Goal: Information Seeking & Learning: Learn about a topic

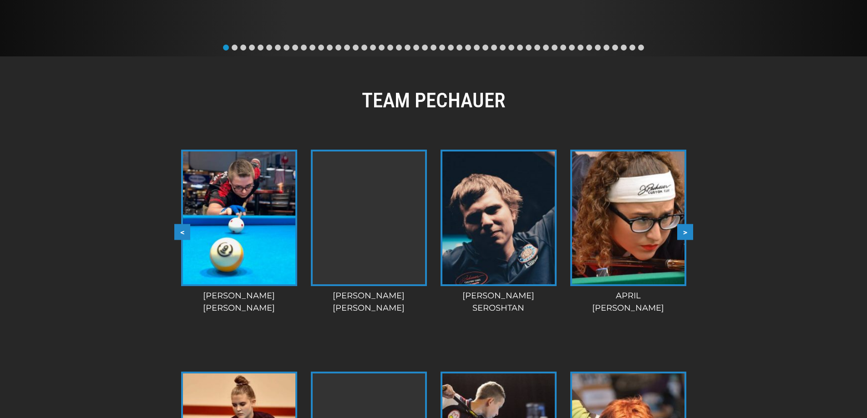
scroll to position [650, 0]
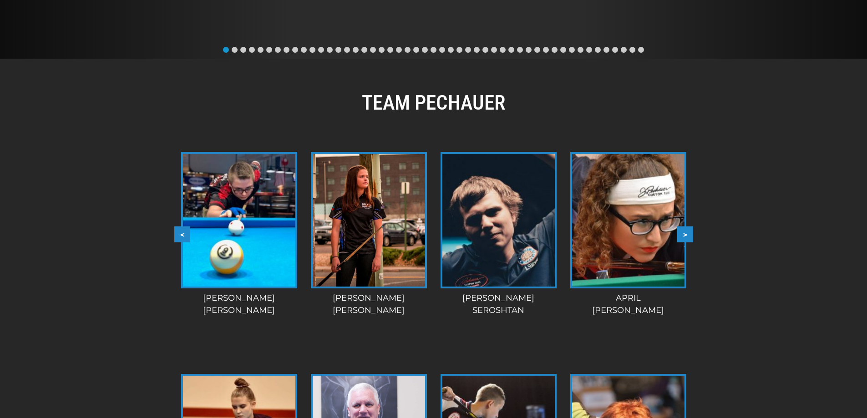
click at [681, 237] on button ">" at bounding box center [685, 234] width 16 height 16
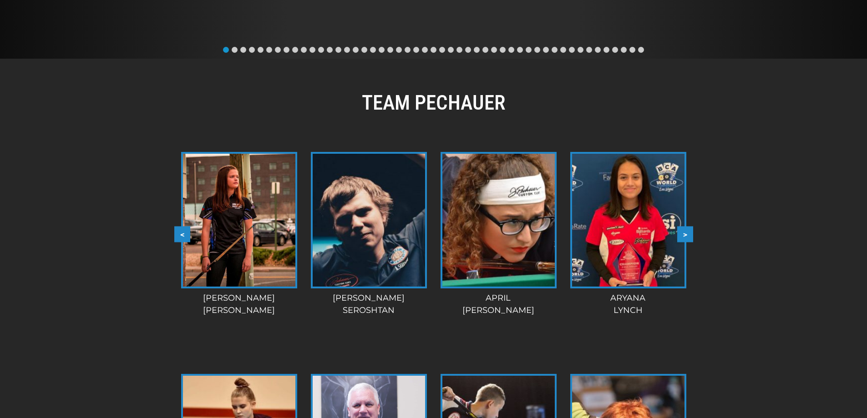
click at [681, 237] on button ">" at bounding box center [685, 234] width 16 height 16
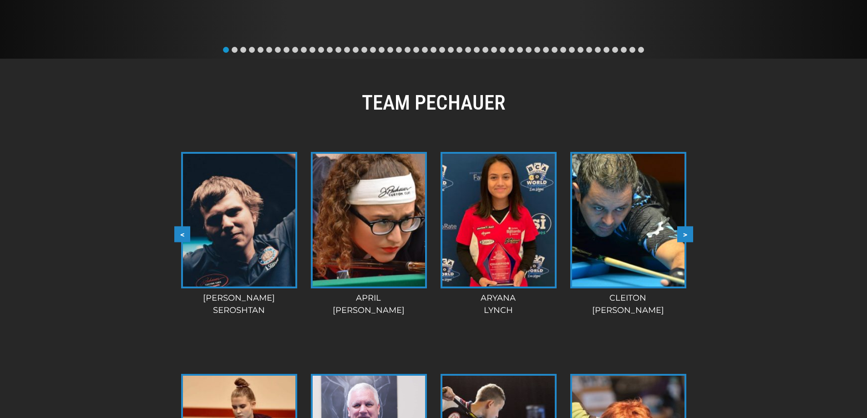
click at [681, 237] on button ">" at bounding box center [685, 234] width 16 height 16
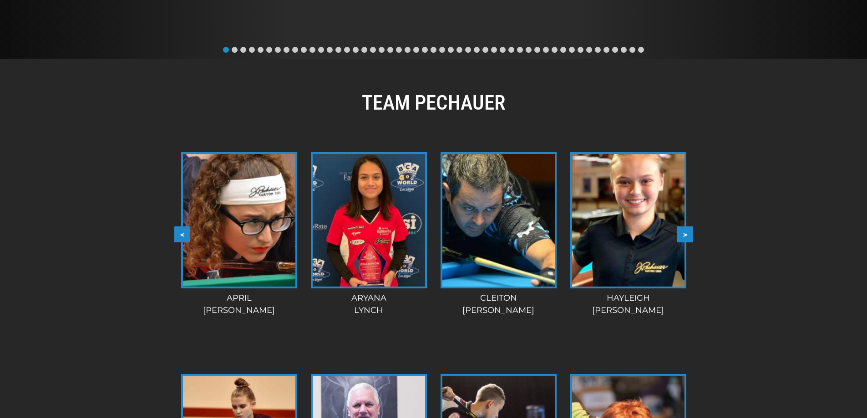
click at [681, 237] on button ">" at bounding box center [685, 234] width 16 height 16
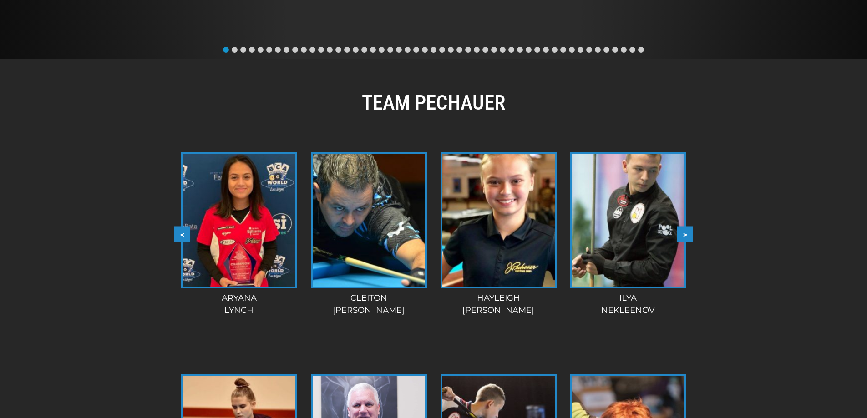
click at [681, 237] on button ">" at bounding box center [685, 234] width 16 height 16
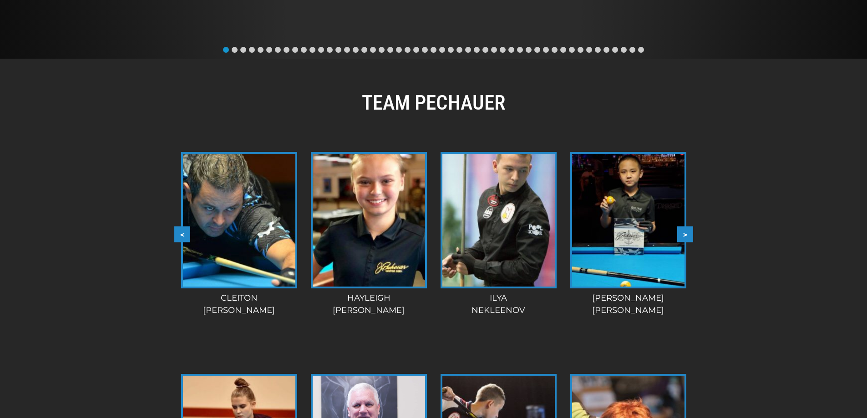
click at [681, 237] on button ">" at bounding box center [685, 234] width 16 height 16
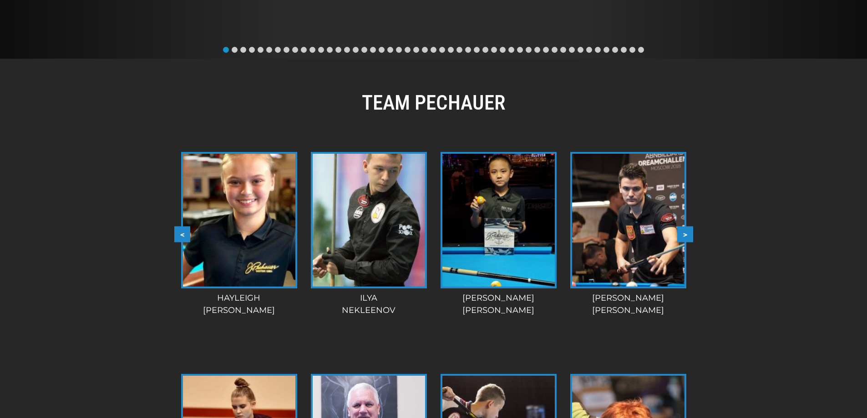
click at [681, 237] on button ">" at bounding box center [685, 234] width 16 height 16
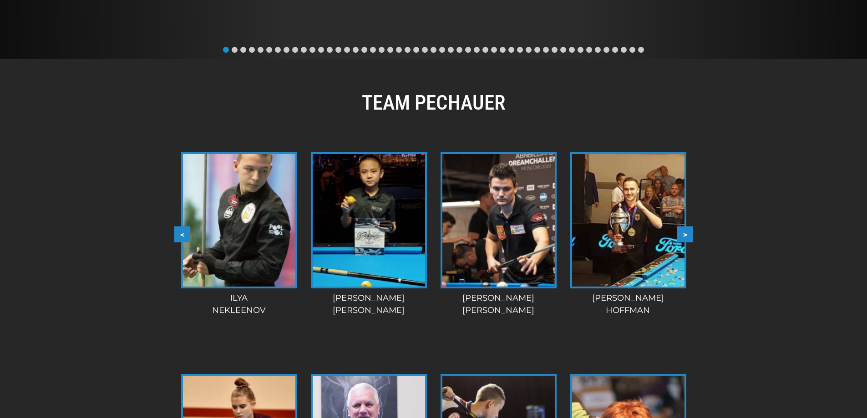
click at [681, 237] on button ">" at bounding box center [685, 234] width 16 height 16
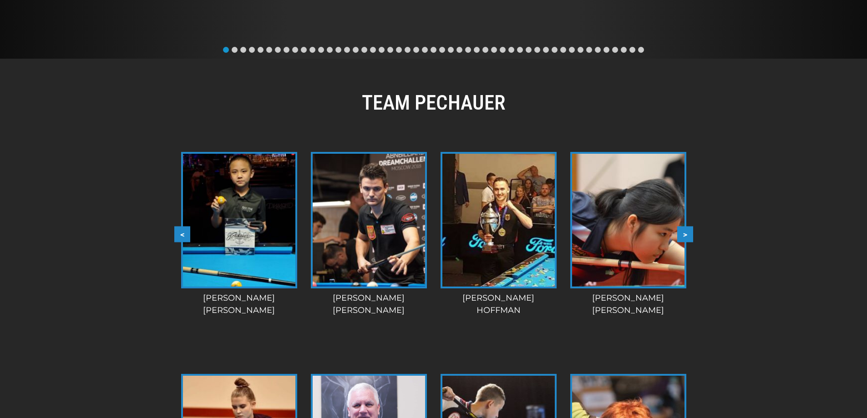
click at [681, 237] on button ">" at bounding box center [685, 234] width 16 height 16
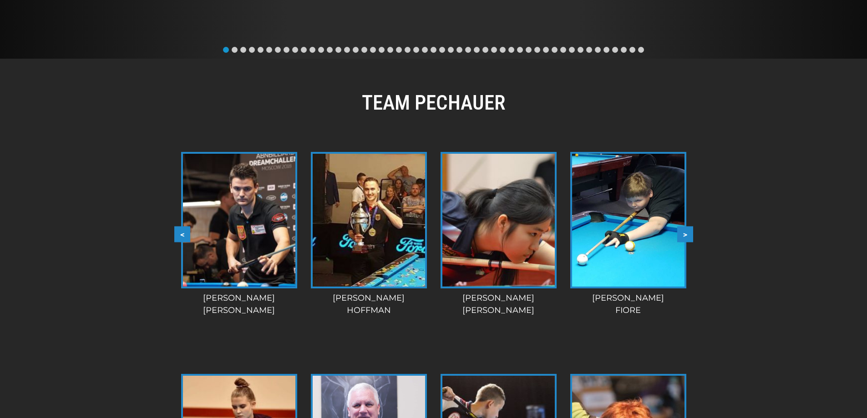
click at [681, 237] on button ">" at bounding box center [685, 234] width 16 height 16
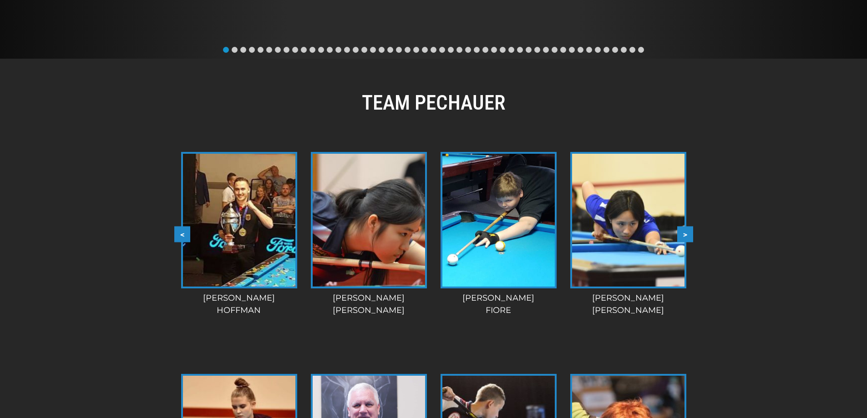
click at [681, 237] on button ">" at bounding box center [685, 234] width 16 height 16
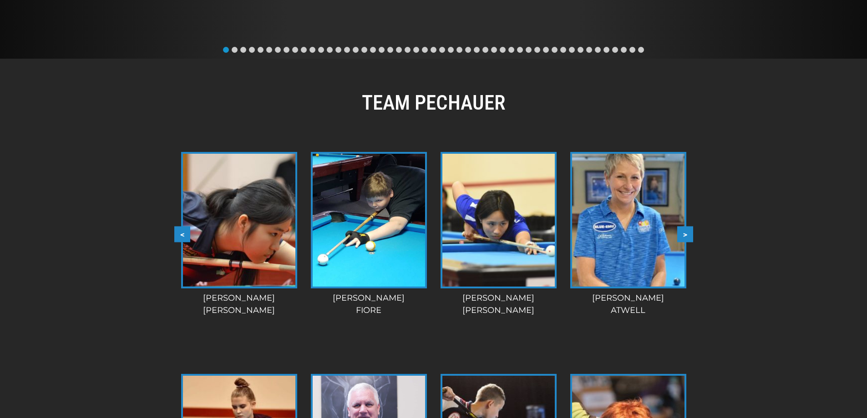
click at [681, 237] on button ">" at bounding box center [685, 234] width 16 height 16
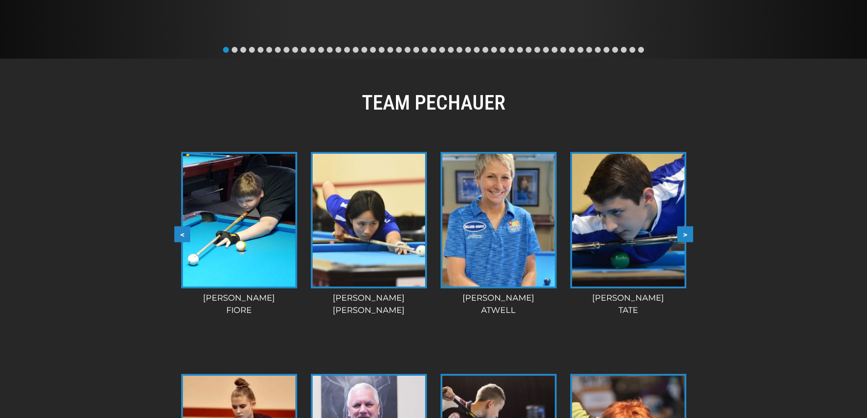
click at [681, 237] on button ">" at bounding box center [685, 234] width 16 height 16
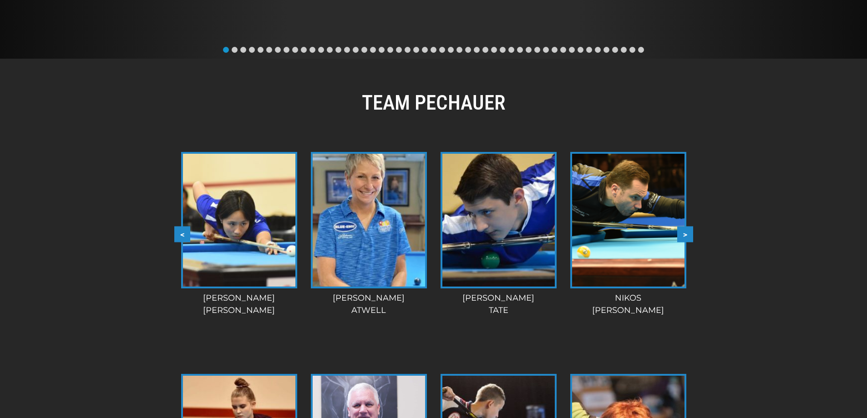
click at [681, 237] on button ">" at bounding box center [685, 234] width 16 height 16
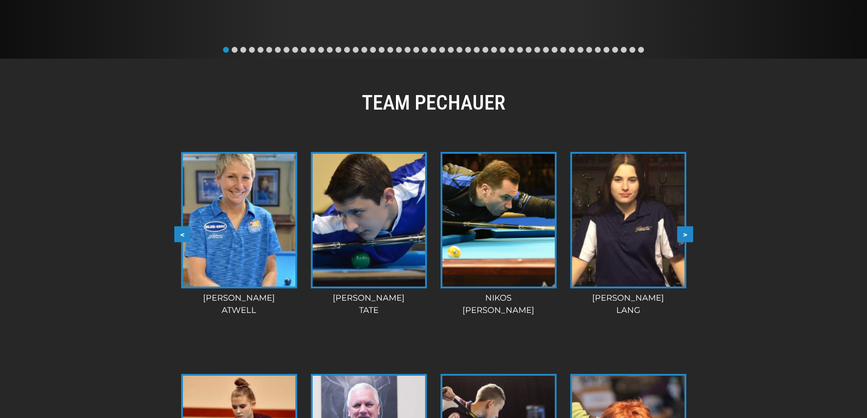
click at [681, 237] on button ">" at bounding box center [685, 234] width 16 height 16
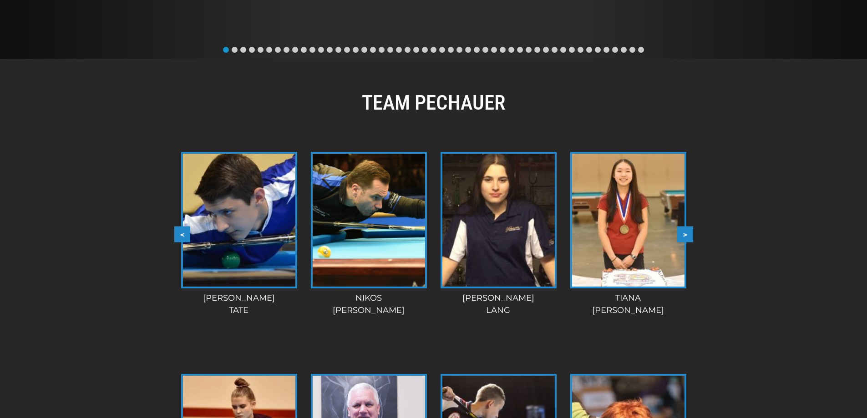
click at [681, 237] on button ">" at bounding box center [685, 234] width 16 height 16
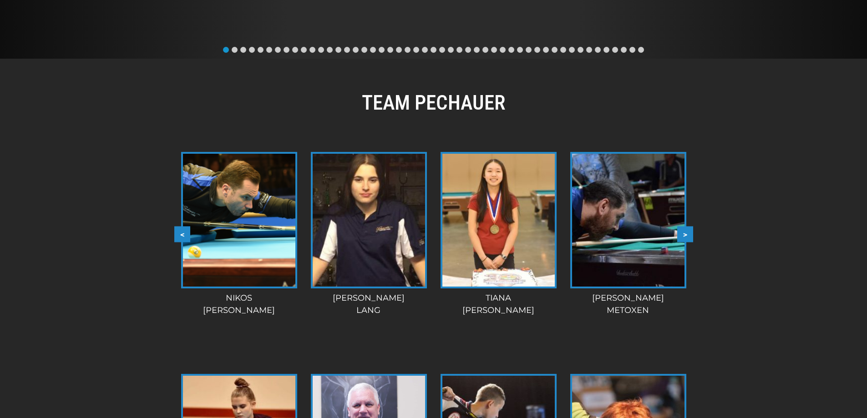
click at [681, 237] on button ">" at bounding box center [685, 234] width 16 height 16
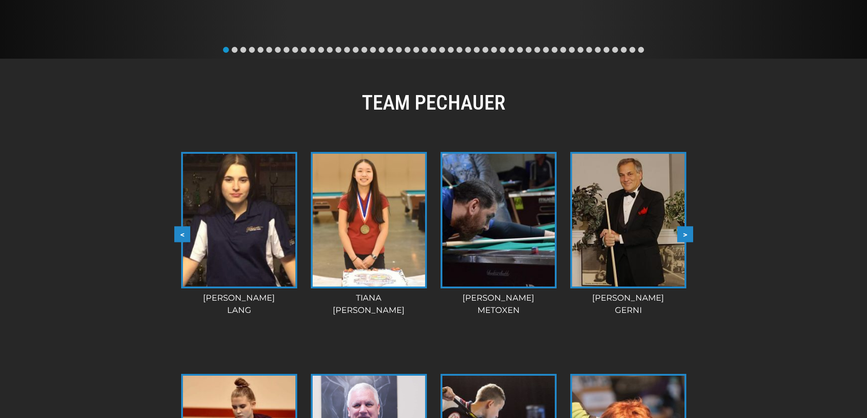
click at [681, 237] on button ">" at bounding box center [685, 234] width 16 height 16
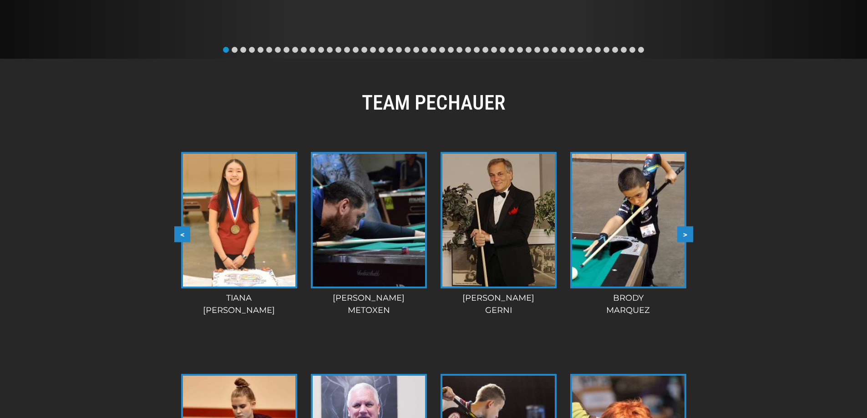
click at [681, 237] on button ">" at bounding box center [685, 234] width 16 height 16
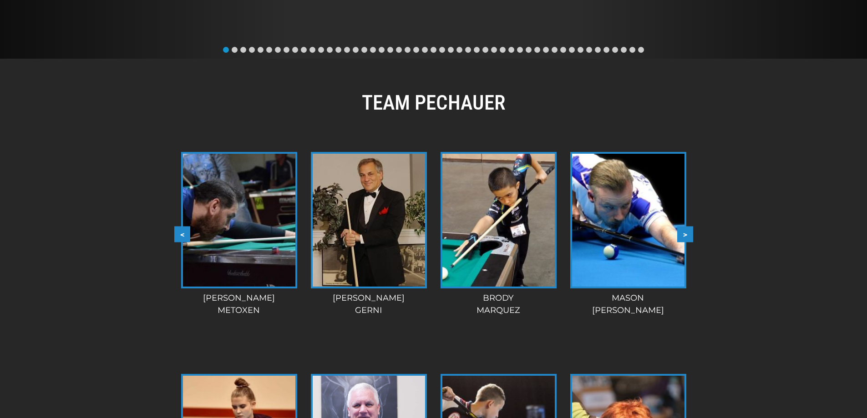
click at [681, 237] on button ">" at bounding box center [685, 234] width 16 height 16
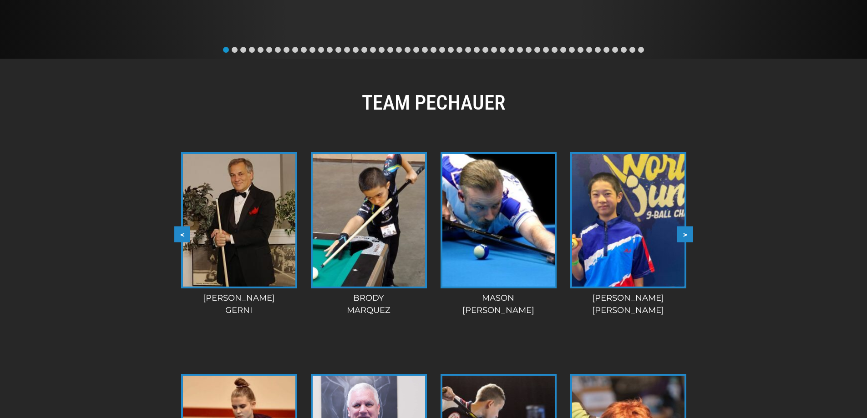
click at [681, 237] on button ">" at bounding box center [685, 234] width 16 height 16
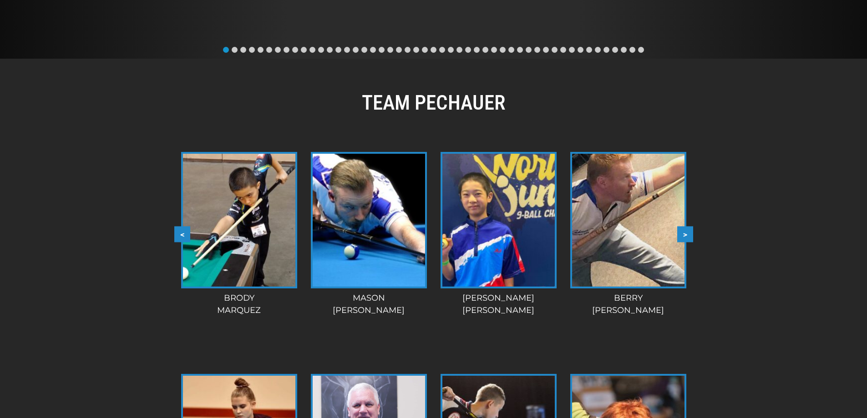
click at [681, 237] on button ">" at bounding box center [685, 234] width 16 height 16
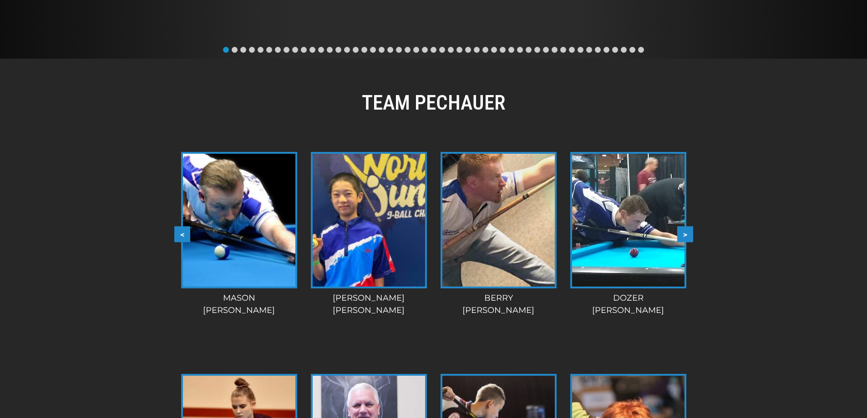
click at [681, 237] on button ">" at bounding box center [685, 234] width 16 height 16
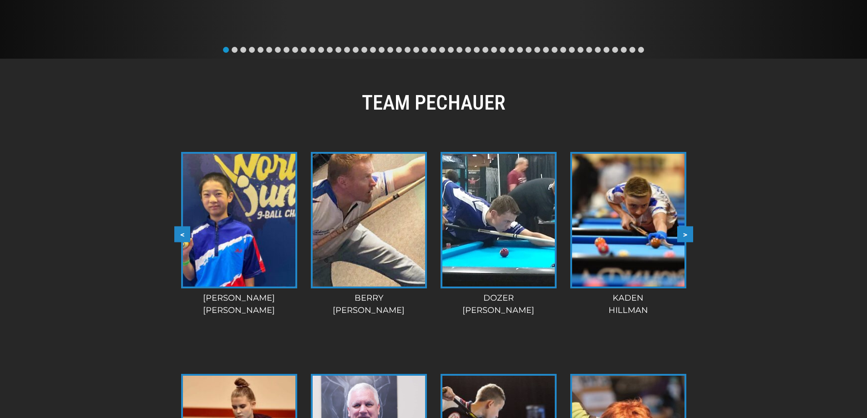
click at [681, 237] on button ">" at bounding box center [685, 234] width 16 height 16
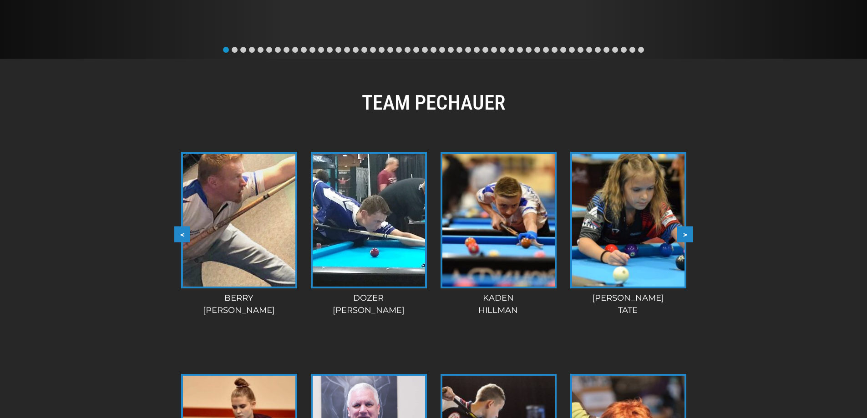
click at [681, 237] on button ">" at bounding box center [685, 234] width 16 height 16
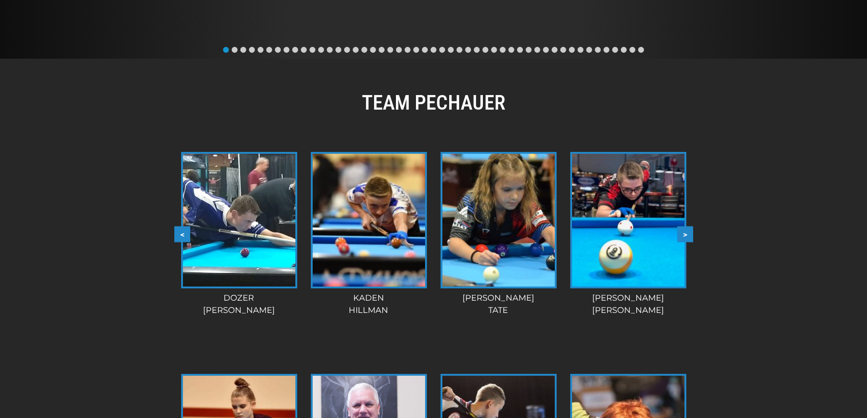
click at [681, 237] on button ">" at bounding box center [685, 234] width 16 height 16
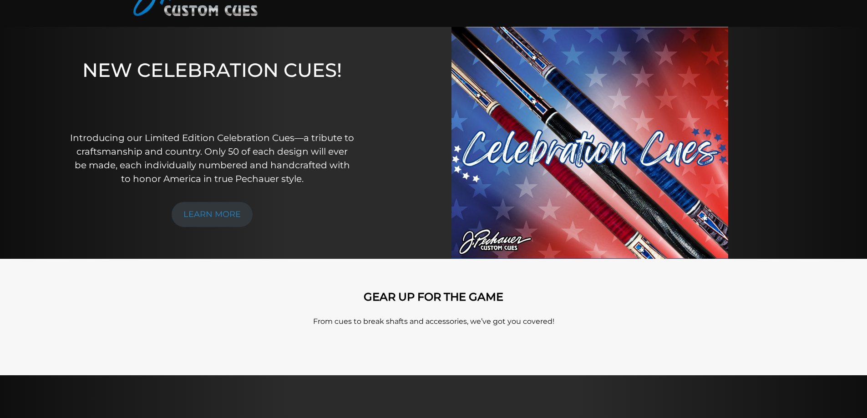
scroll to position [0, 0]
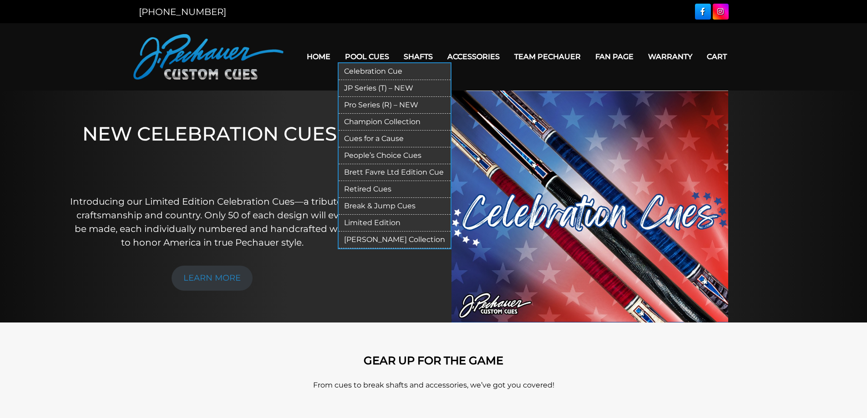
click at [376, 69] on link "Celebration Cue" at bounding box center [394, 71] width 112 height 17
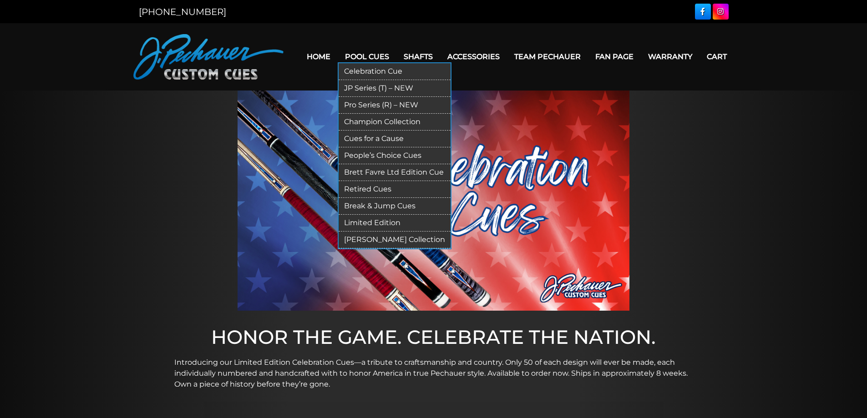
click at [366, 90] on link "JP Series (T) – NEW" at bounding box center [394, 88] width 112 height 17
click at [376, 103] on link "Pro Series (R) – NEW" at bounding box center [394, 105] width 112 height 17
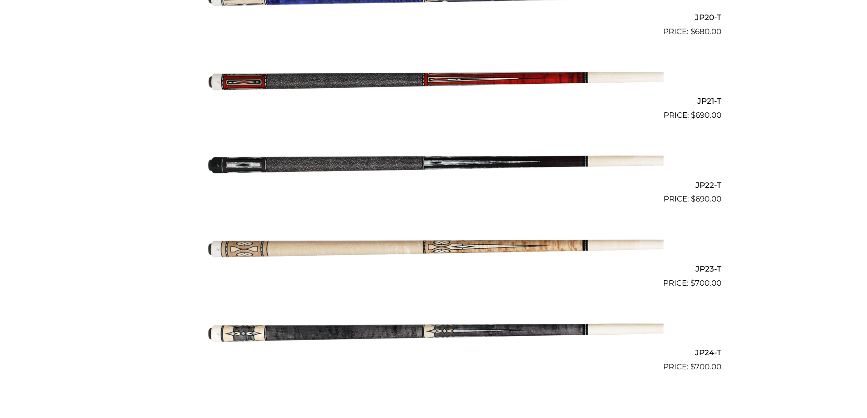
scroll to position [1932, 0]
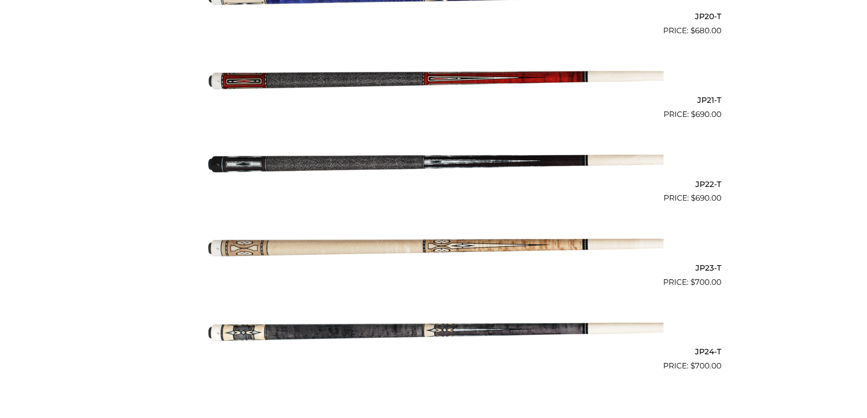
click at [430, 163] on img at bounding box center [433, 162] width 459 height 76
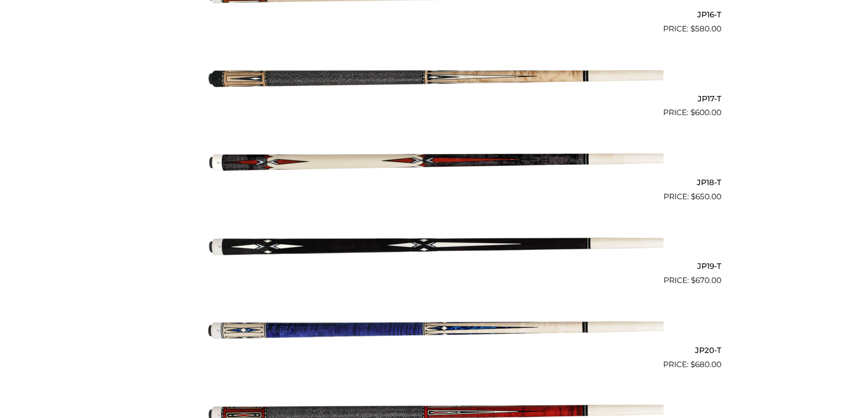
scroll to position [1597, 0]
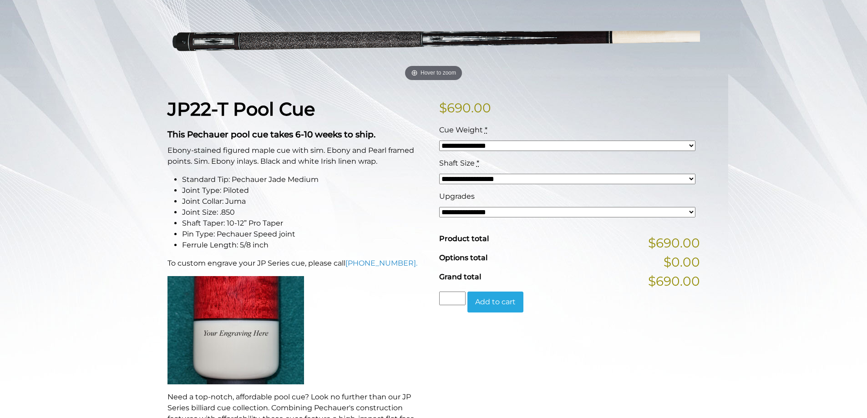
scroll to position [150, 0]
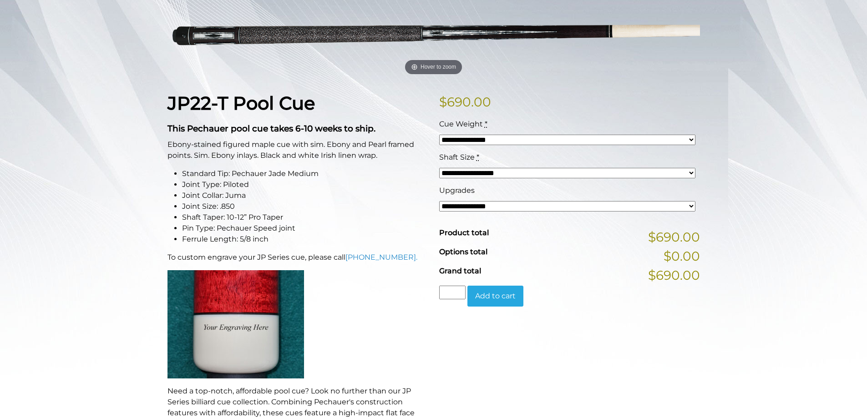
click at [625, 175] on select "**********" at bounding box center [567, 173] width 256 height 10
click at [719, 169] on div "**********" at bounding box center [433, 353] width 867 height 761
click at [650, 208] on select "**********" at bounding box center [567, 206] width 256 height 10
click at [767, 182] on div "**********" at bounding box center [433, 353] width 867 height 761
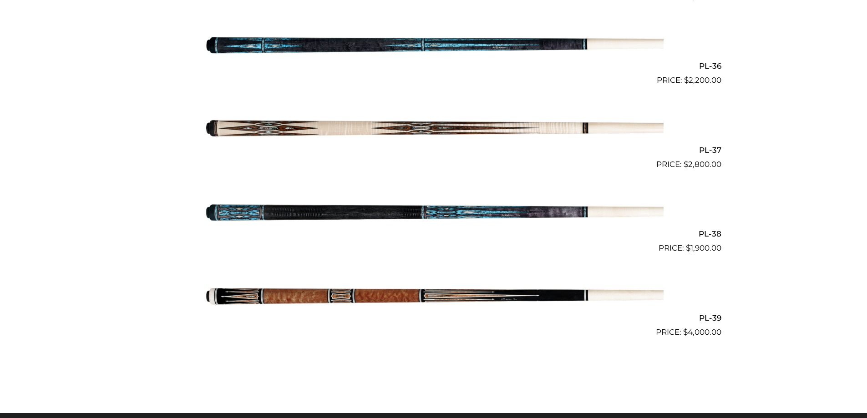
scroll to position [2467, 0]
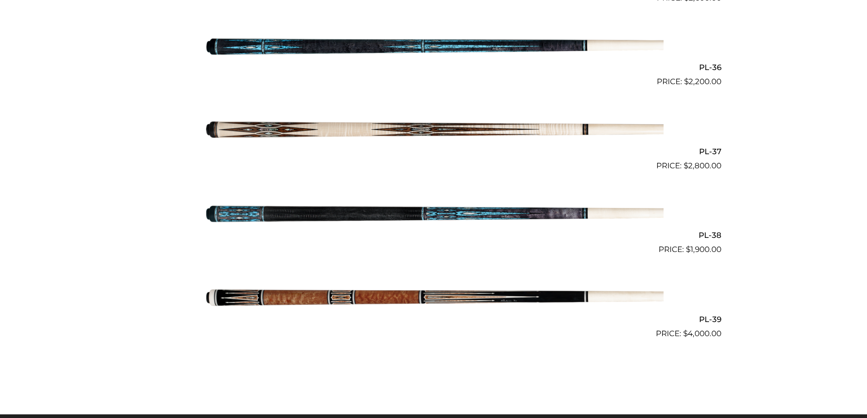
click at [344, 212] on img at bounding box center [433, 214] width 459 height 76
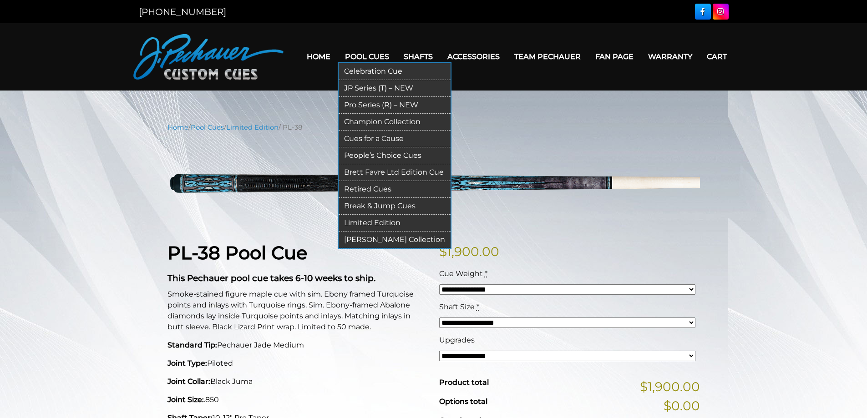
click at [409, 121] on link "Champion Collection" at bounding box center [394, 122] width 112 height 17
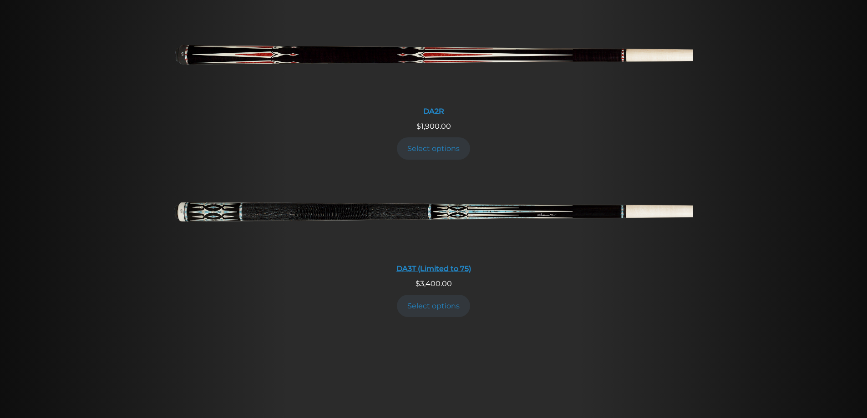
scroll to position [1568, 0]
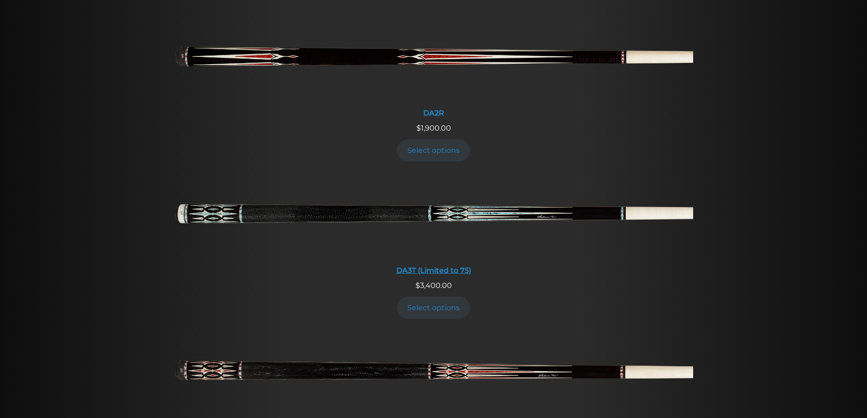
click at [417, 212] on img at bounding box center [433, 217] width 519 height 86
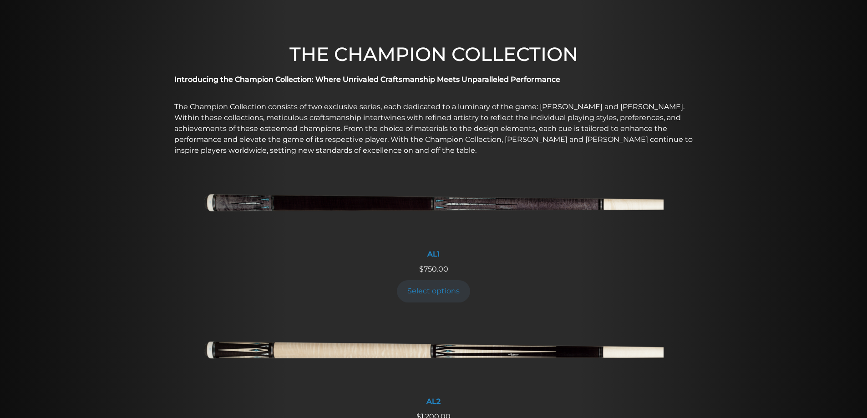
scroll to position [0, 0]
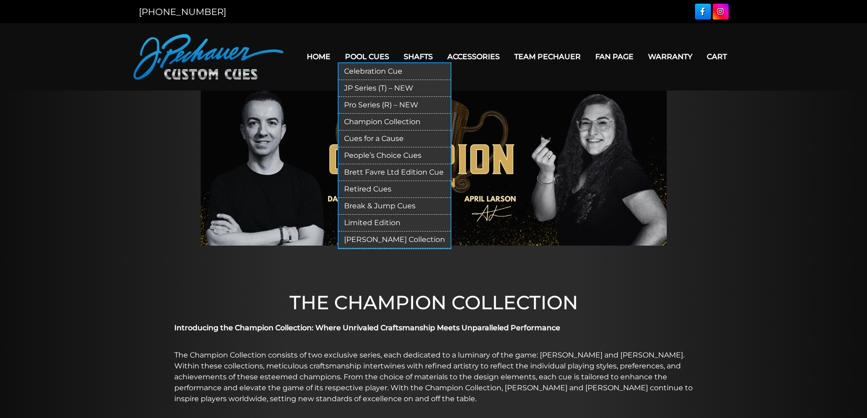
click at [390, 220] on link "Limited Edition" at bounding box center [394, 223] width 112 height 17
click at [394, 141] on link "Cues for a Cause" at bounding box center [394, 139] width 112 height 17
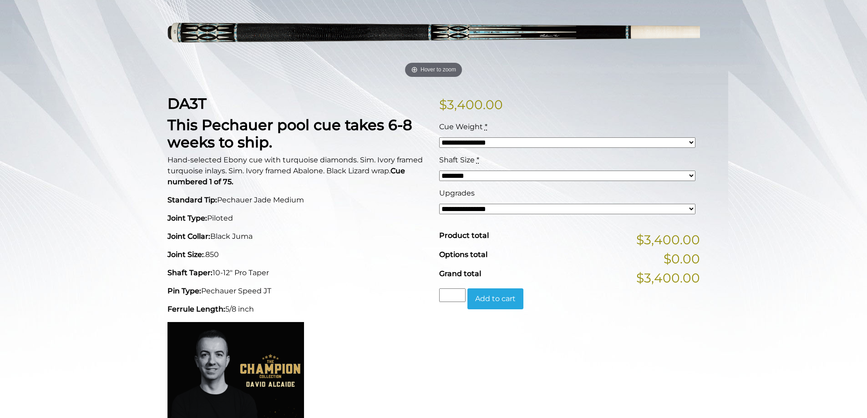
scroll to position [153, 0]
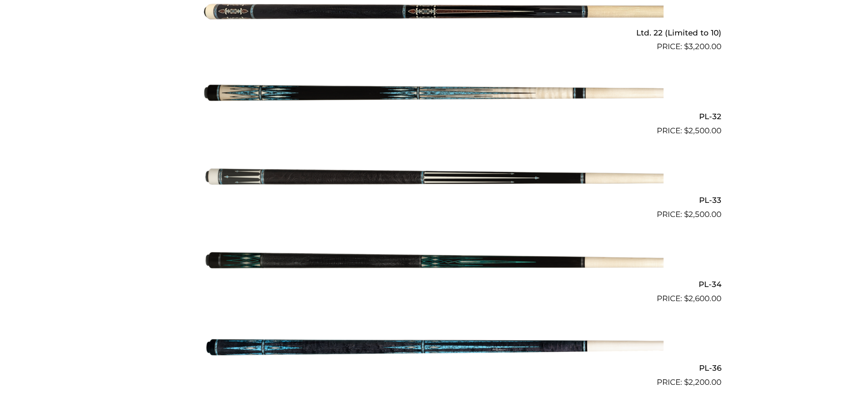
scroll to position [594, 0]
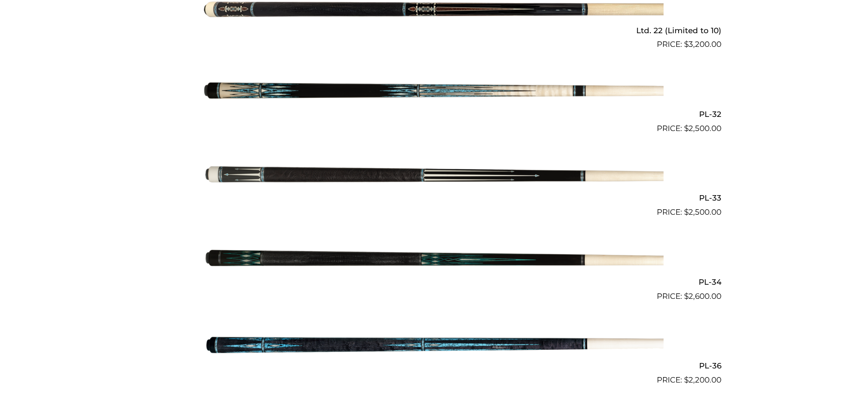
click at [303, 260] on img at bounding box center [433, 260] width 459 height 76
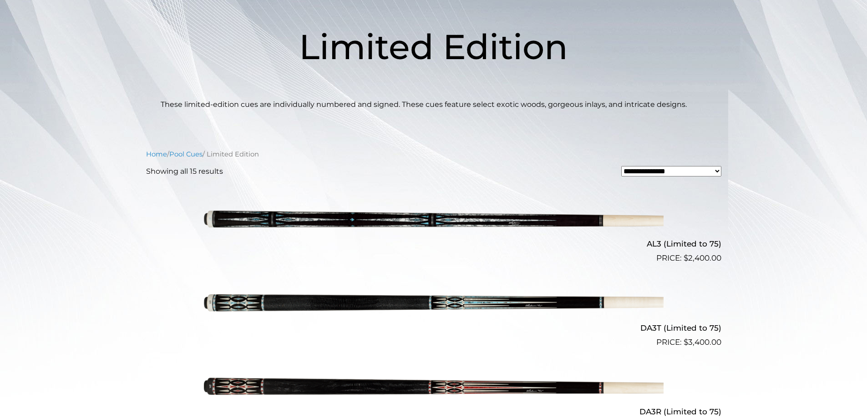
scroll to position [128, 0]
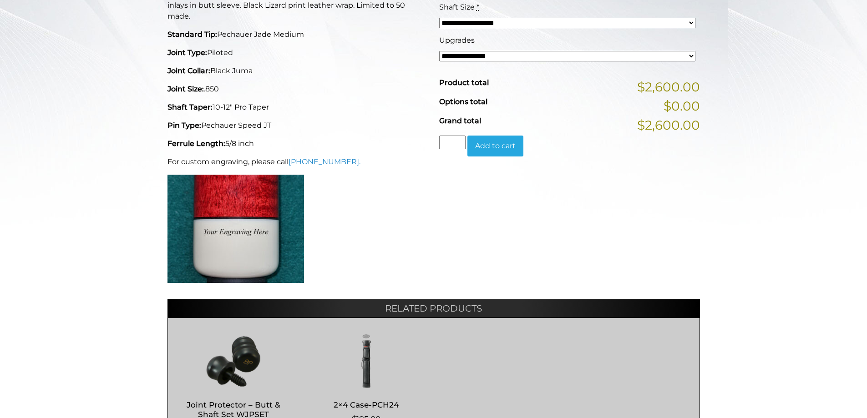
scroll to position [313, 0]
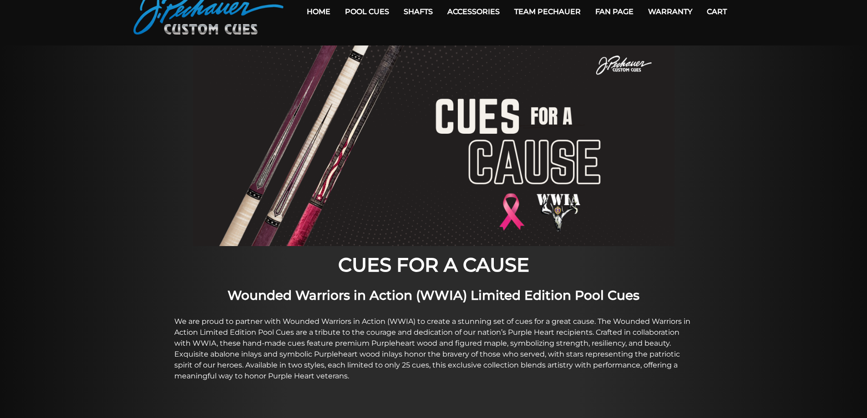
scroll to position [45, 0]
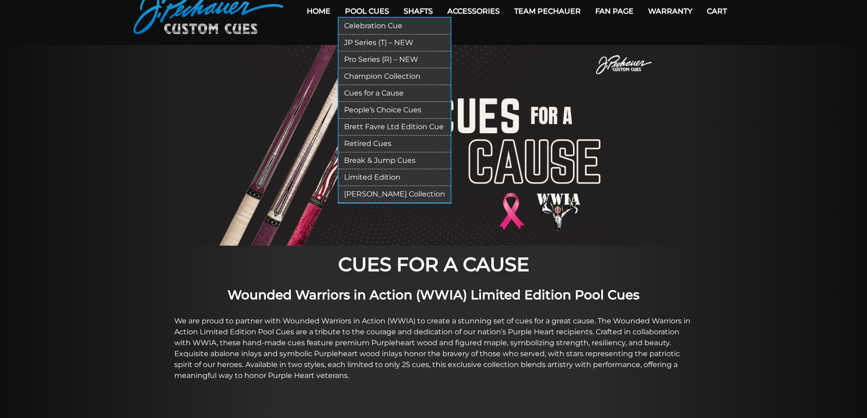
click at [401, 112] on link "People’s Choice Cues" at bounding box center [394, 110] width 112 height 17
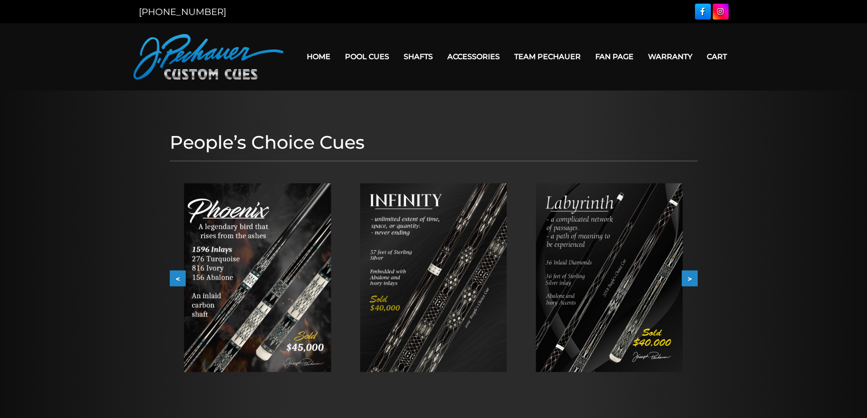
click at [538, 55] on link "Team Pechauer" at bounding box center [547, 56] width 81 height 23
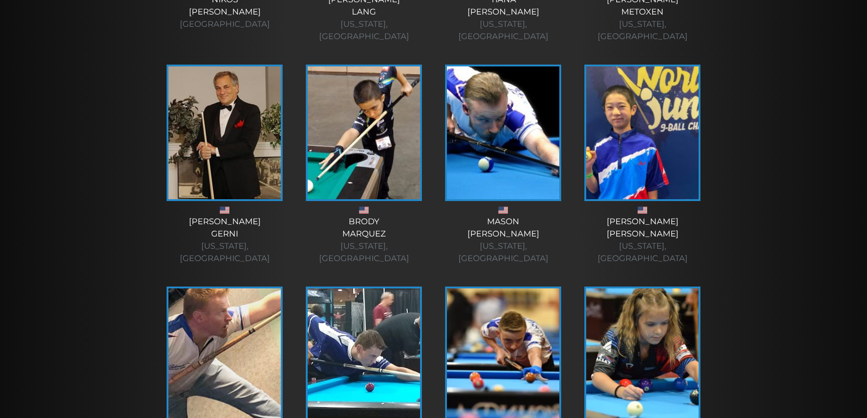
scroll to position [1326, 0]
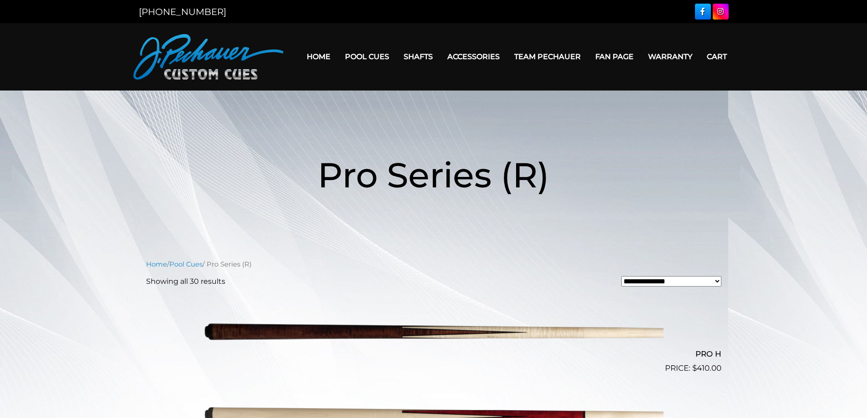
scroll to position [2467, 0]
